Goal: Task Accomplishment & Management: Use online tool/utility

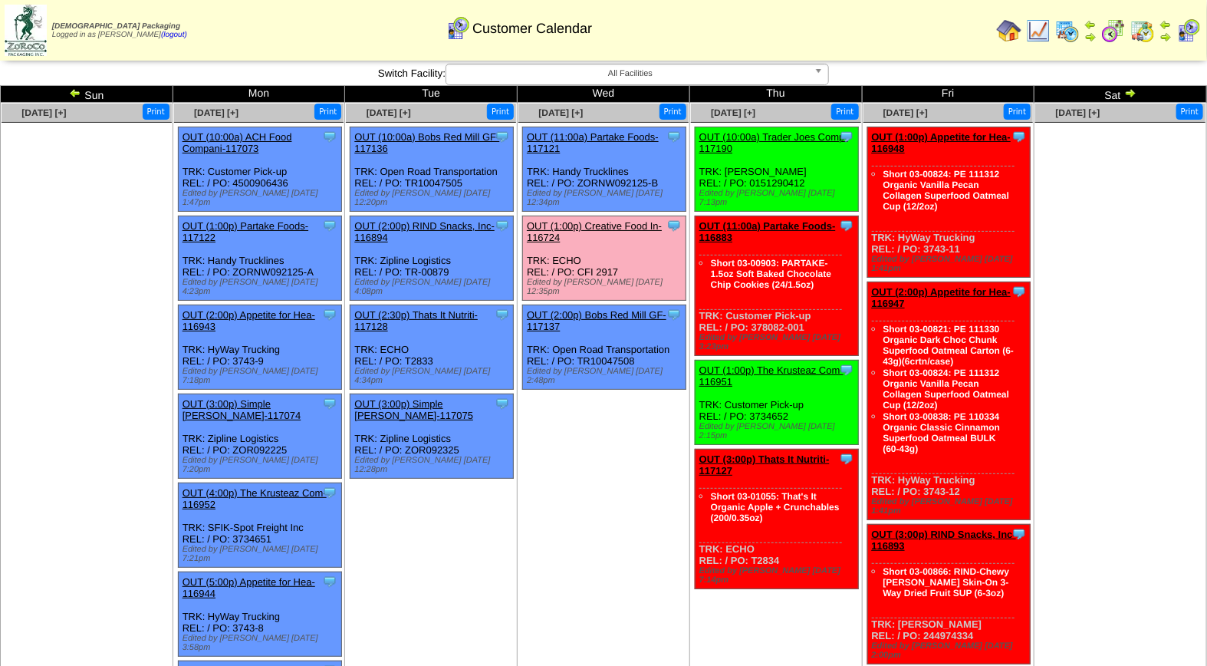
click at [617, 216] on li "Clone Item OUT (1:00p) Creative Food In-116724 Creative Food Innovations, LLC S…" at bounding box center [604, 258] width 164 height 85
click at [614, 220] on link "OUT (1:00p) Creative Food In-116724" at bounding box center [594, 231] width 135 height 23
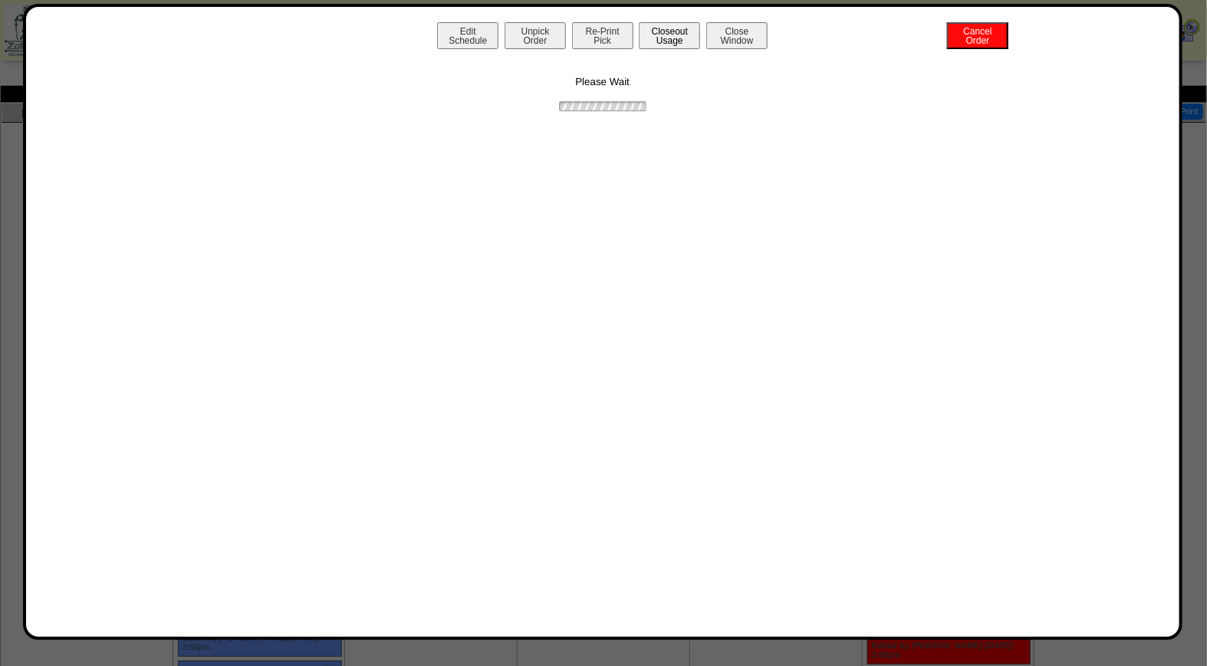
click at [655, 38] on button "Closeout Usage" at bounding box center [669, 35] width 61 height 27
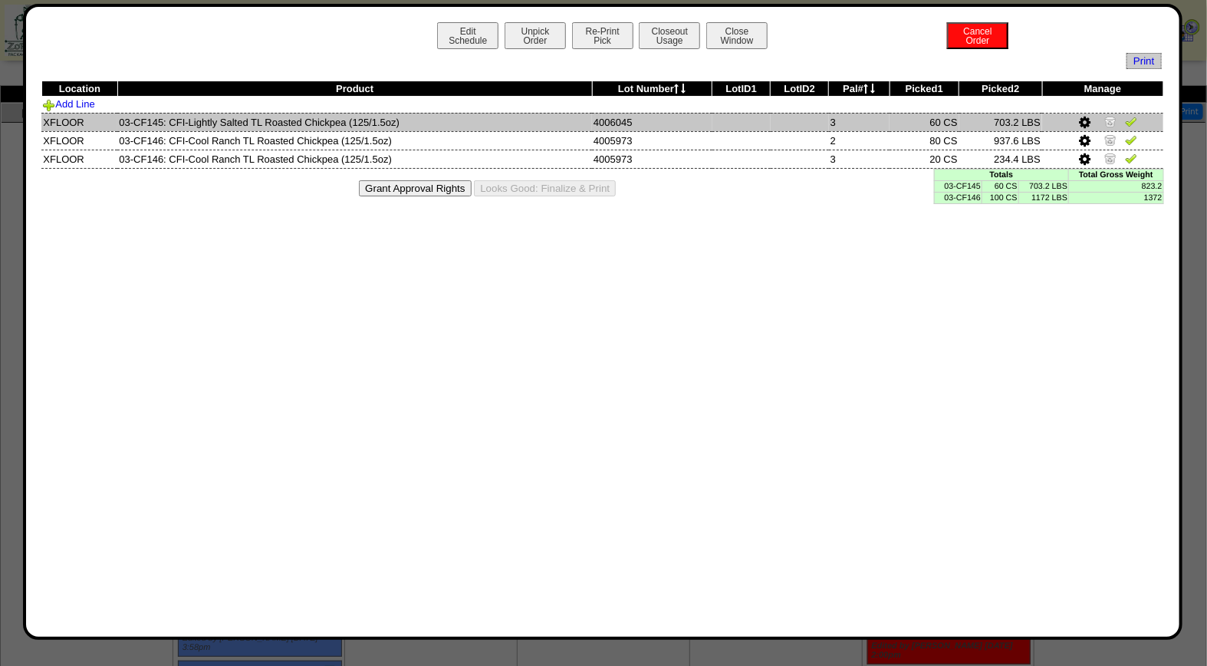
click at [1128, 120] on img at bounding box center [1131, 121] width 12 height 12
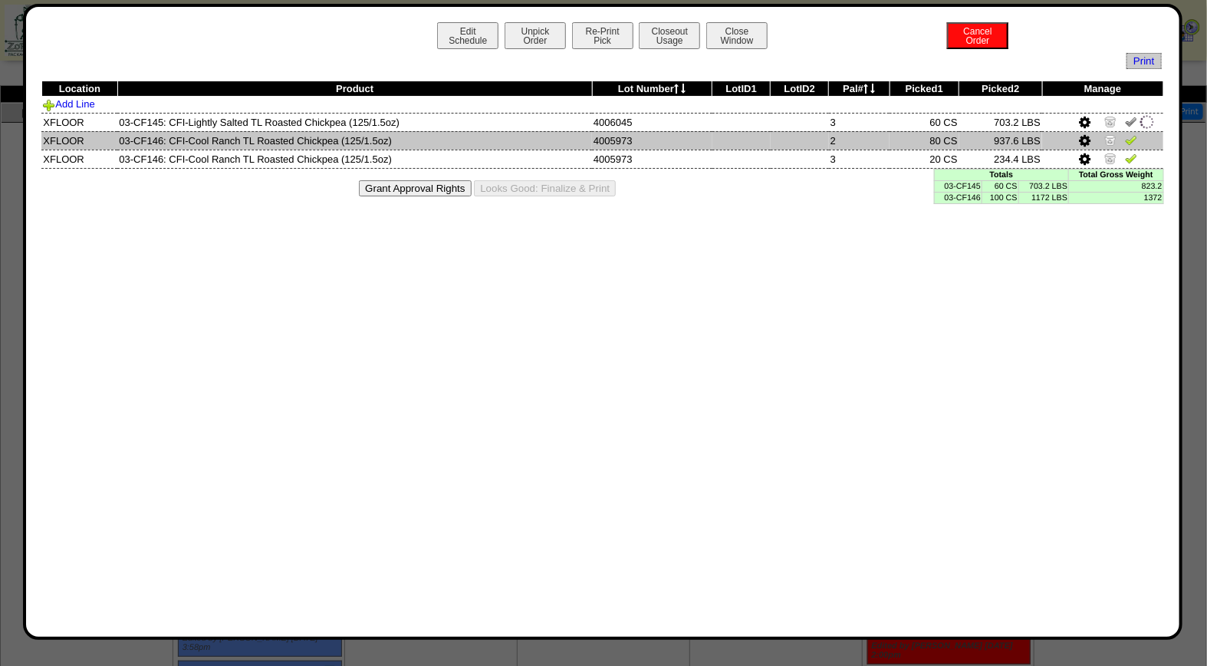
click at [1133, 136] on img at bounding box center [1131, 139] width 12 height 12
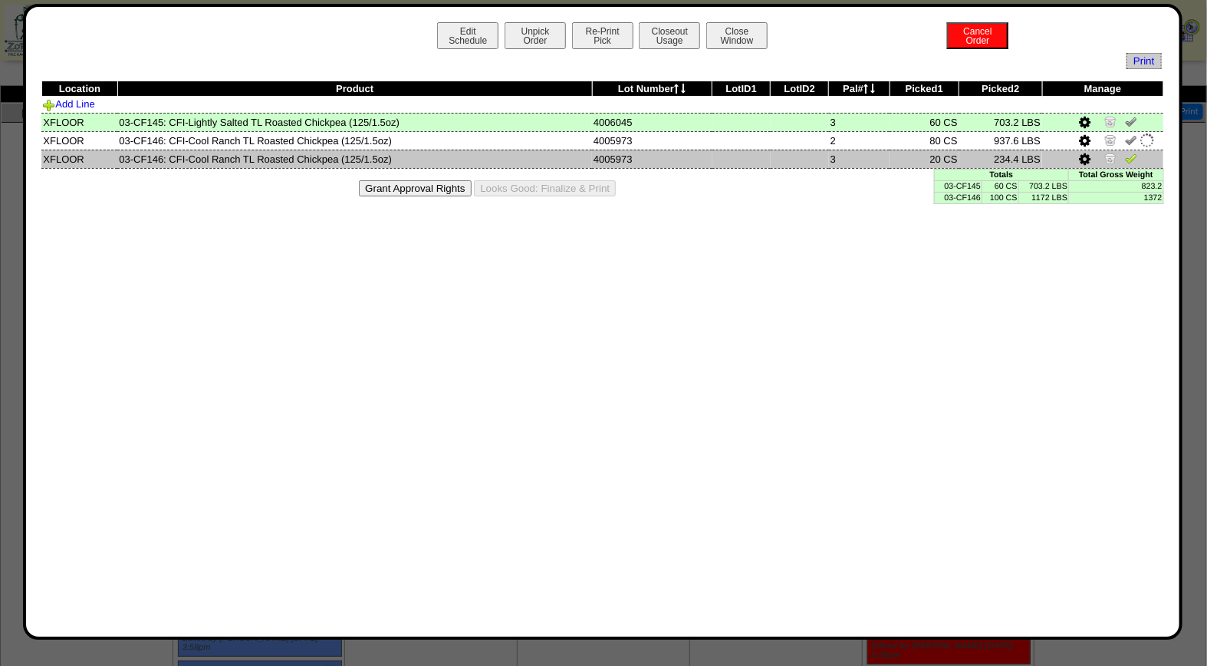
click at [1135, 153] on img at bounding box center [1131, 158] width 12 height 12
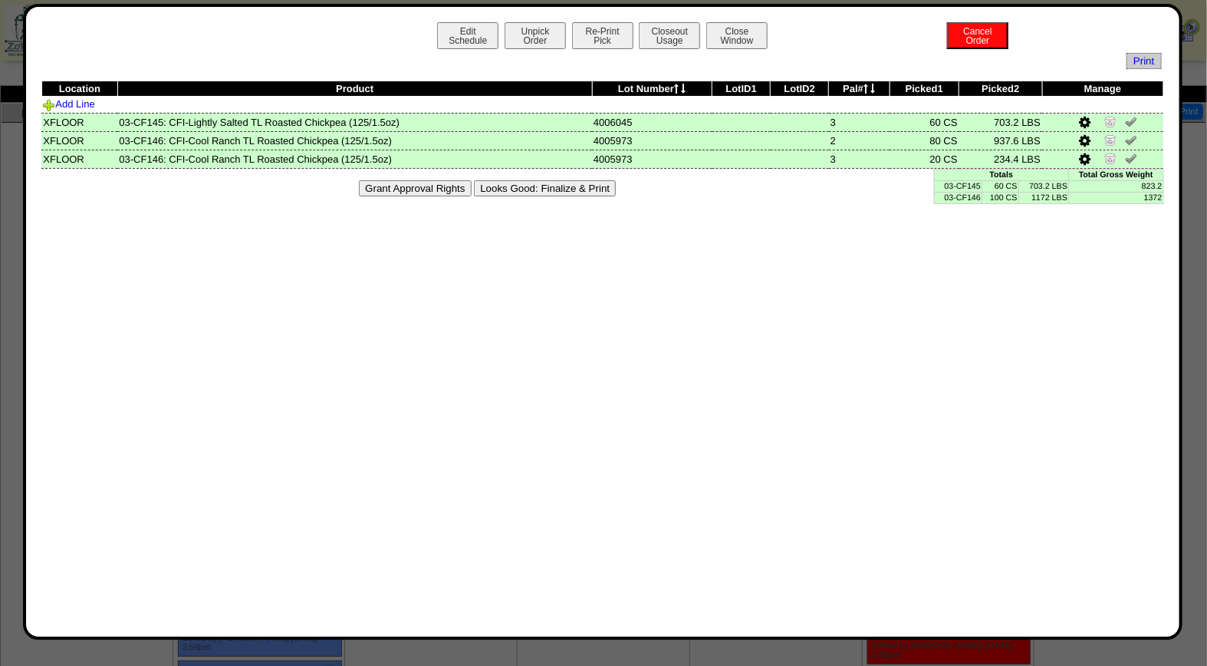
click at [499, 185] on button "Looks Good: Finalize & Print" at bounding box center [545, 188] width 142 height 16
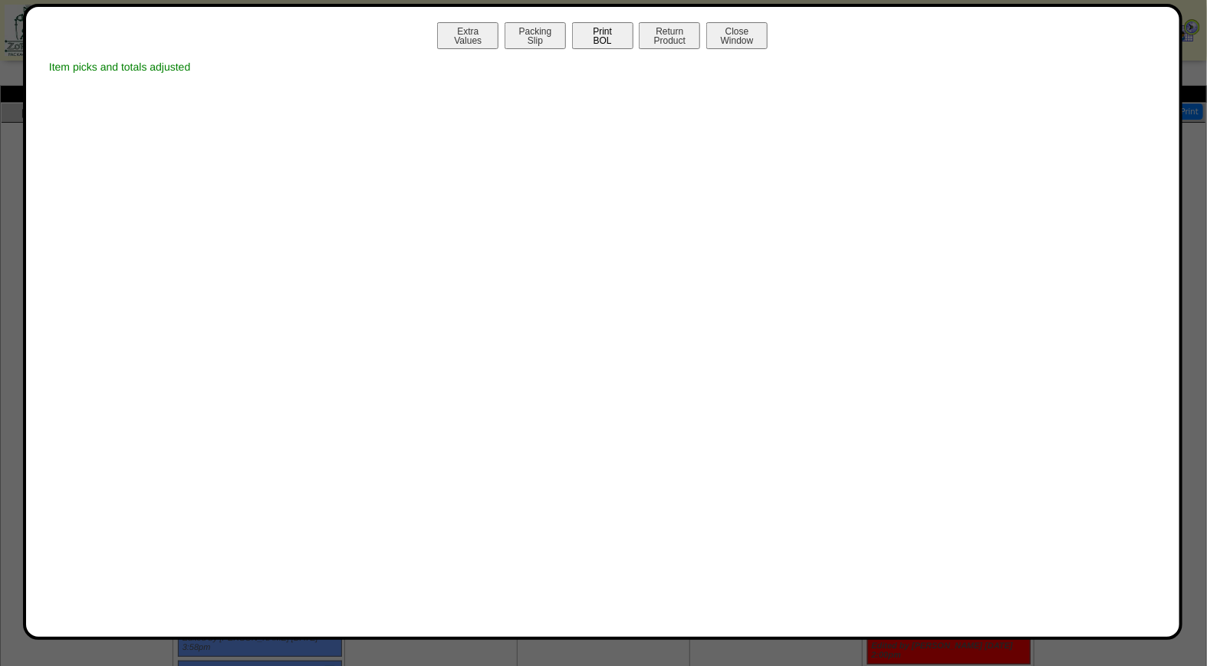
click at [600, 38] on button "Print BOL" at bounding box center [602, 35] width 61 height 27
